Goal: Task Accomplishment & Management: Manage account settings

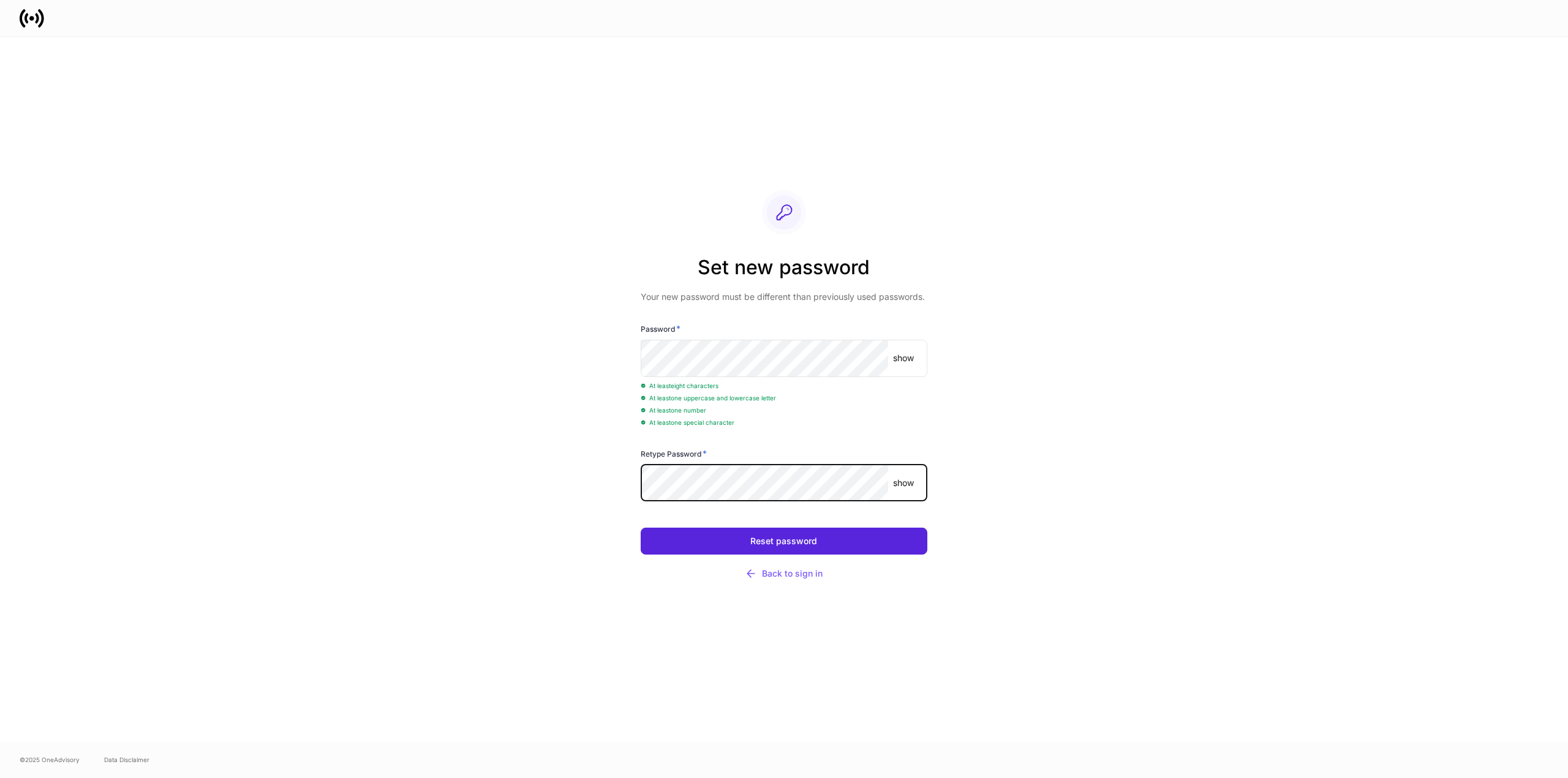
click at [641, 528] on button "Reset password" at bounding box center [784, 541] width 286 height 27
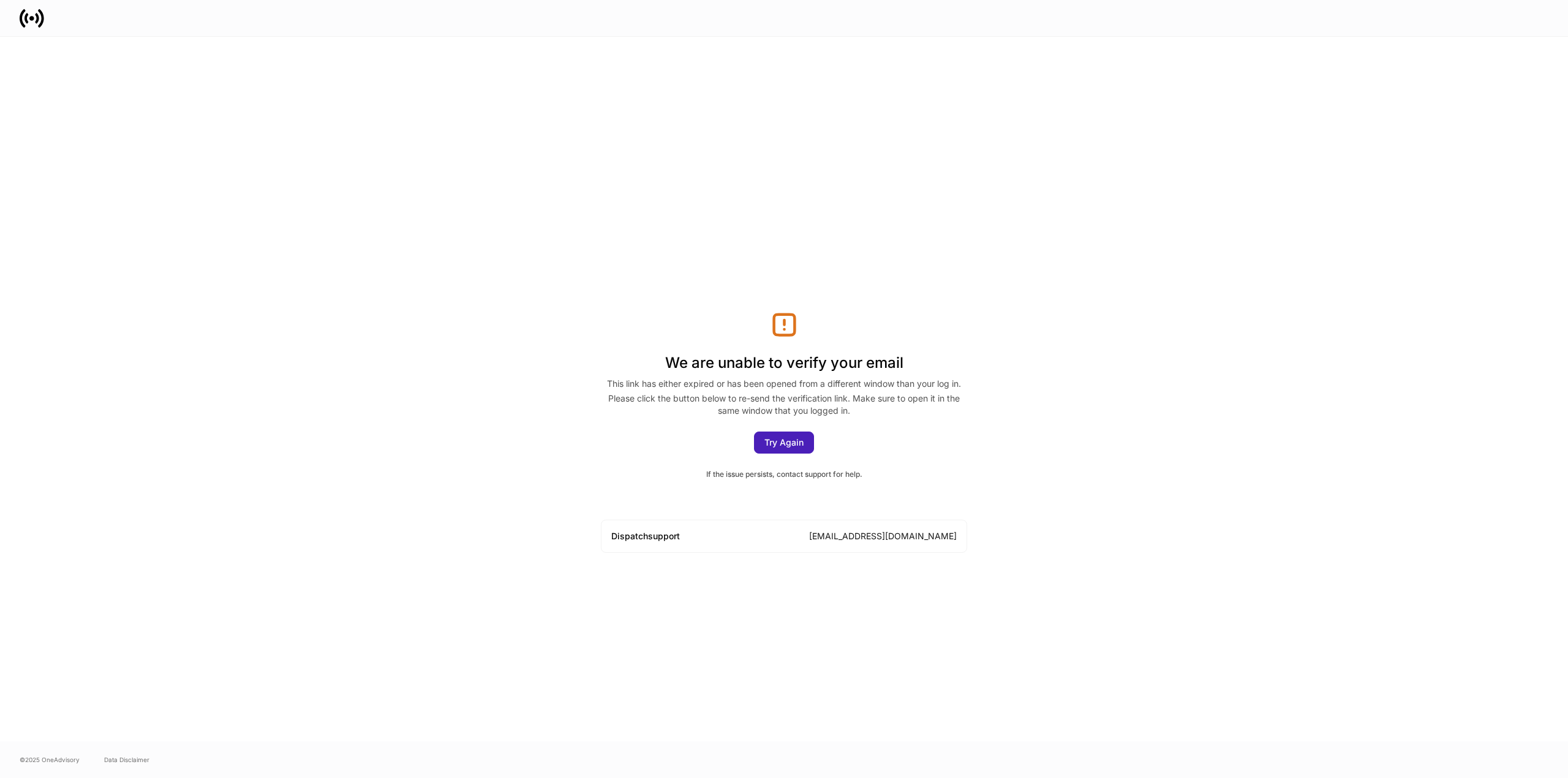
click at [788, 435] on button "Try Again" at bounding box center [784, 443] width 60 height 22
